Goal: Information Seeking & Learning: Learn about a topic

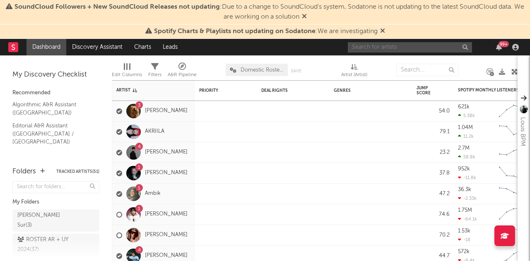
click at [394, 48] on input "text" at bounding box center [410, 47] width 124 height 10
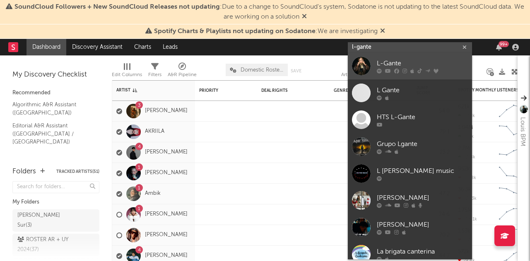
type input "l-gante"
click at [423, 63] on div "L-Gante" at bounding box center [422, 63] width 91 height 10
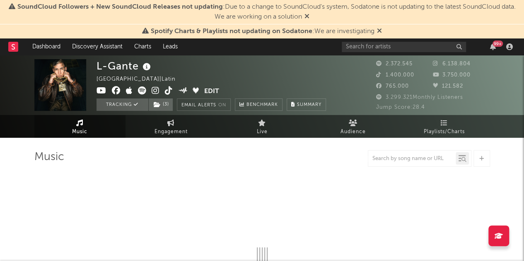
select select "6m"
